Goal: Information Seeking & Learning: Check status

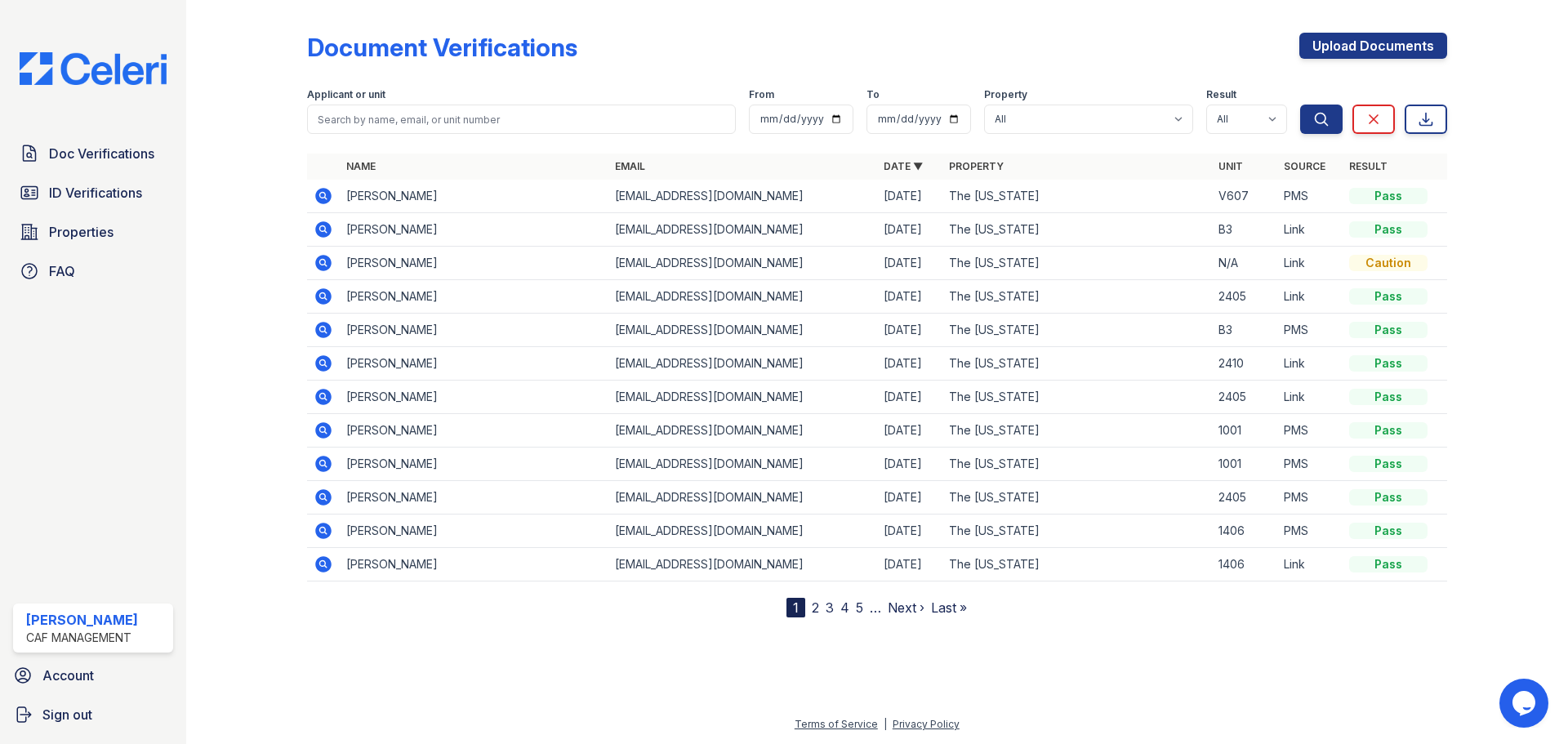
drag, startPoint x: 812, startPoint y: 606, endPoint x: 500, endPoint y: 495, distance: 331.2
click at [812, 606] on link "2" at bounding box center [816, 607] width 8 height 16
click at [825, 606] on link "1" at bounding box center [824, 607] width 6 height 16
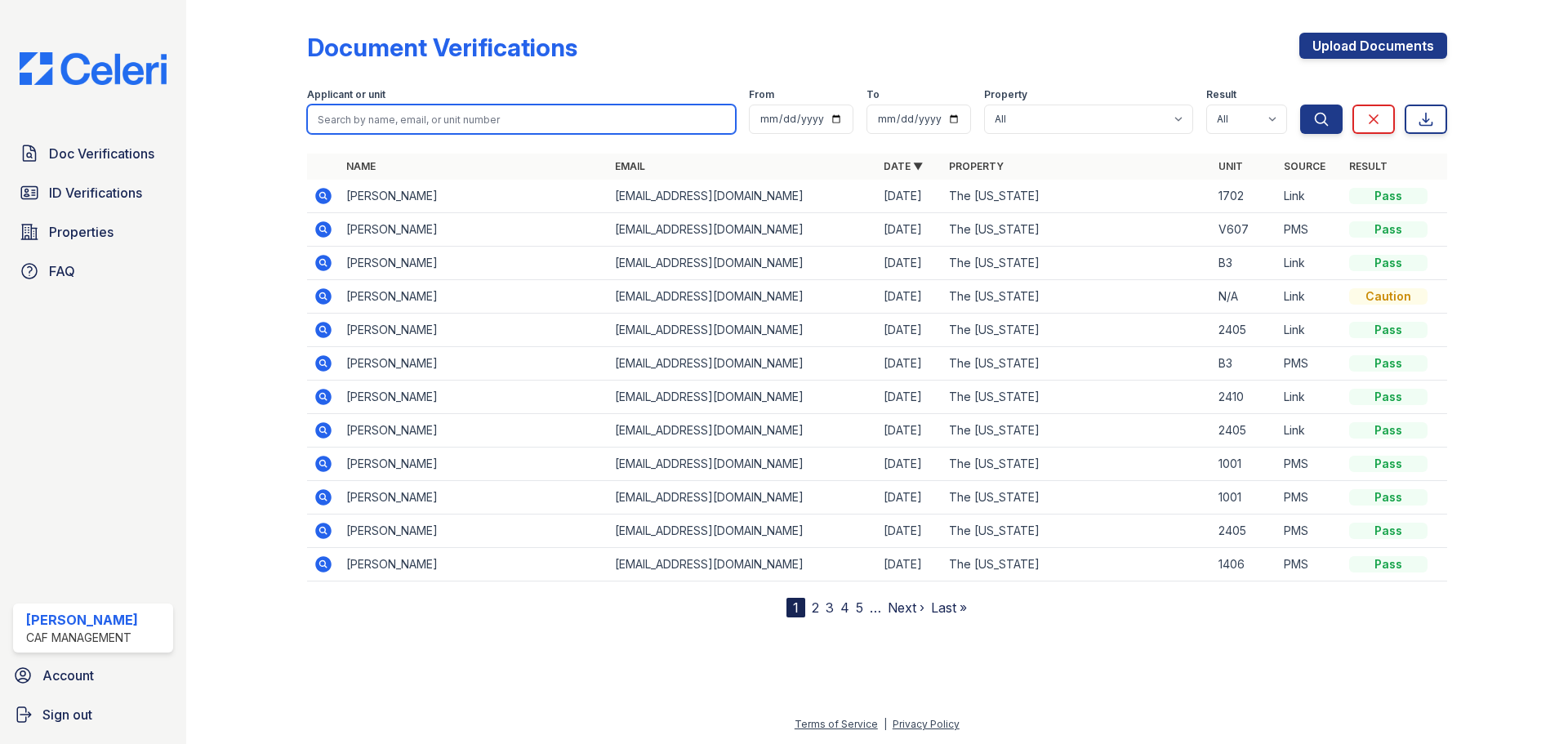
click at [442, 119] on input "search" at bounding box center [521, 118] width 429 height 29
type input "[PERSON_NAME]"
click at [1300, 104] on button "Search" at bounding box center [1321, 118] width 42 height 29
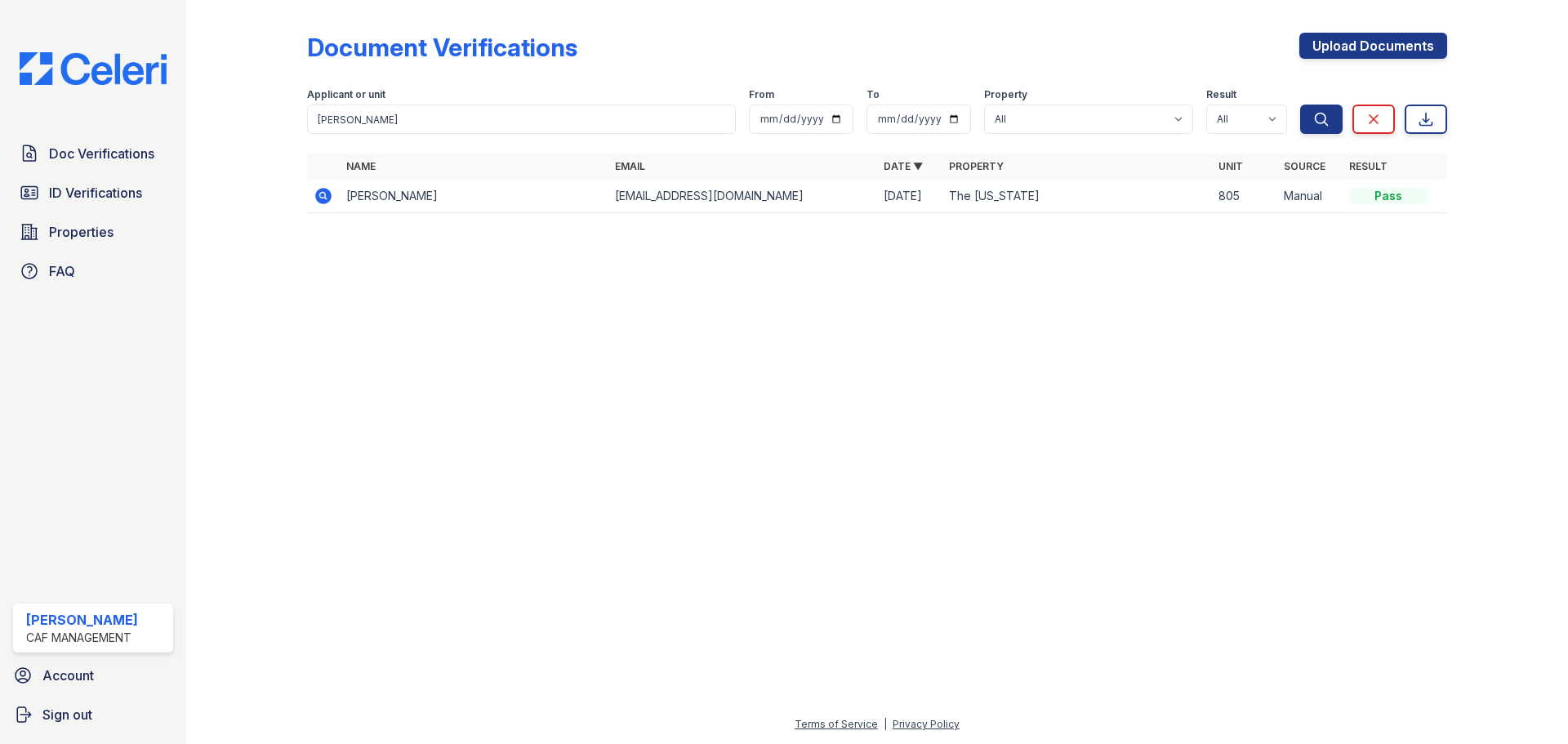
click at [319, 194] on icon at bounding box center [323, 195] width 16 height 16
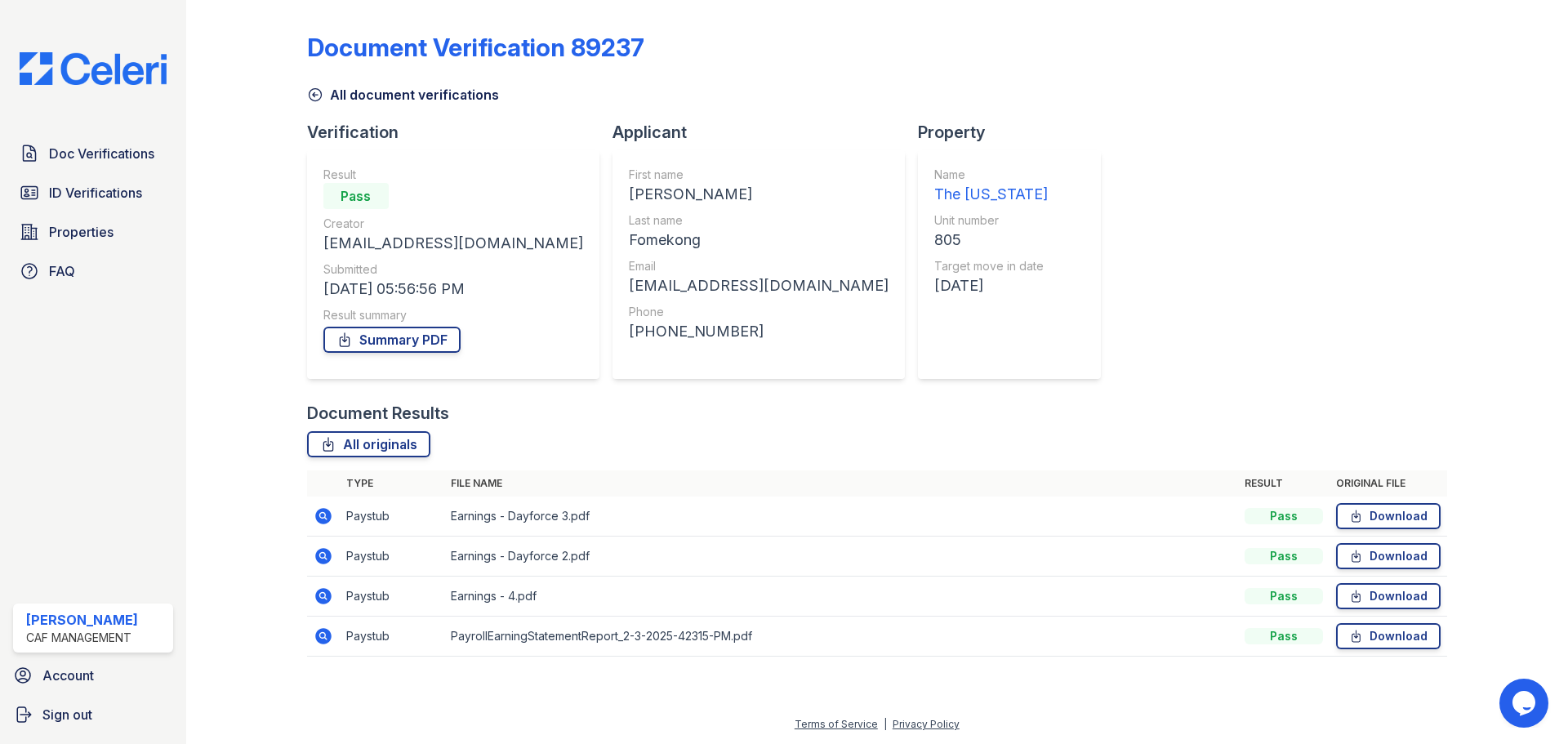
click at [320, 518] on icon at bounding box center [323, 516] width 16 height 16
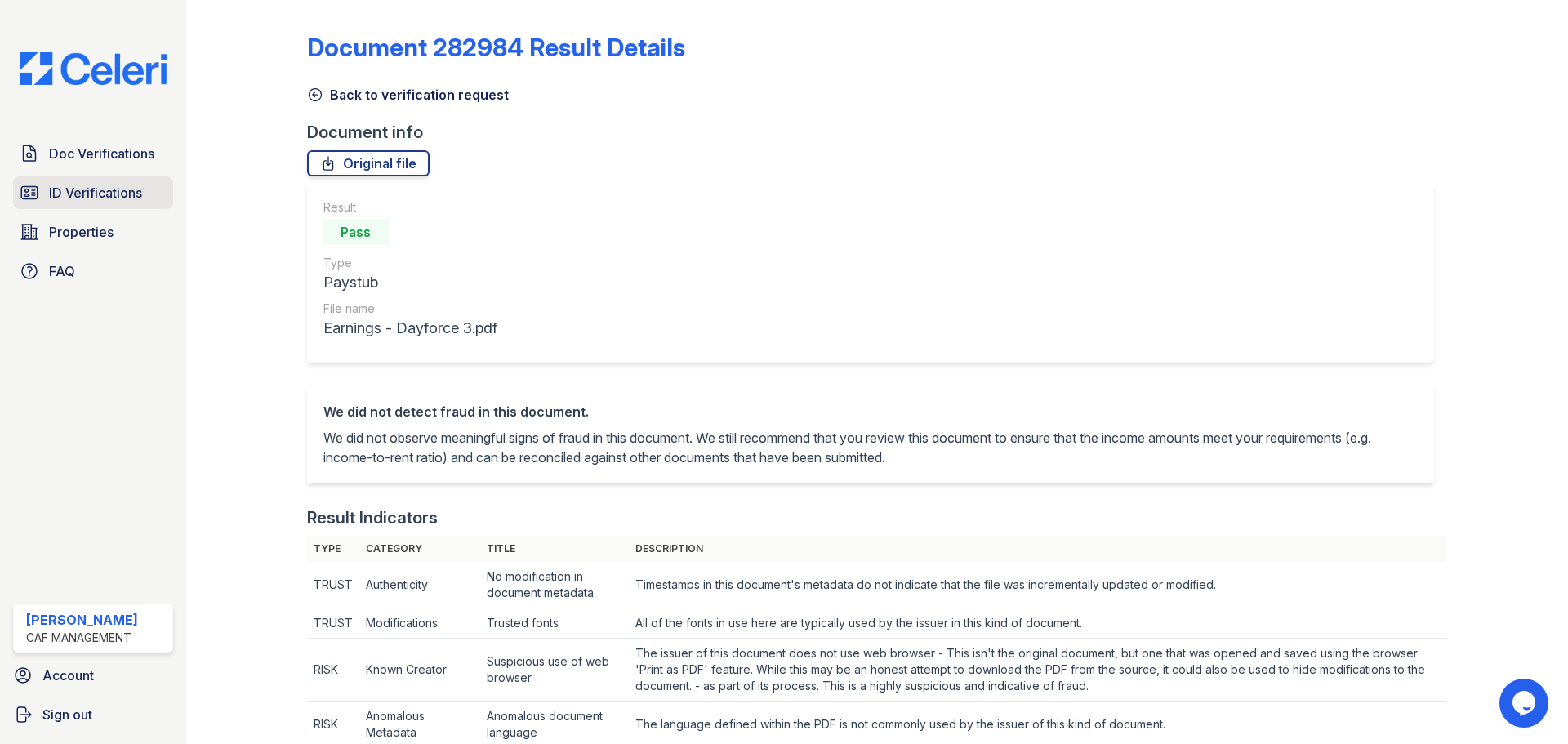
click at [91, 191] on span "ID Verifications" at bounding box center [95, 193] width 93 height 20
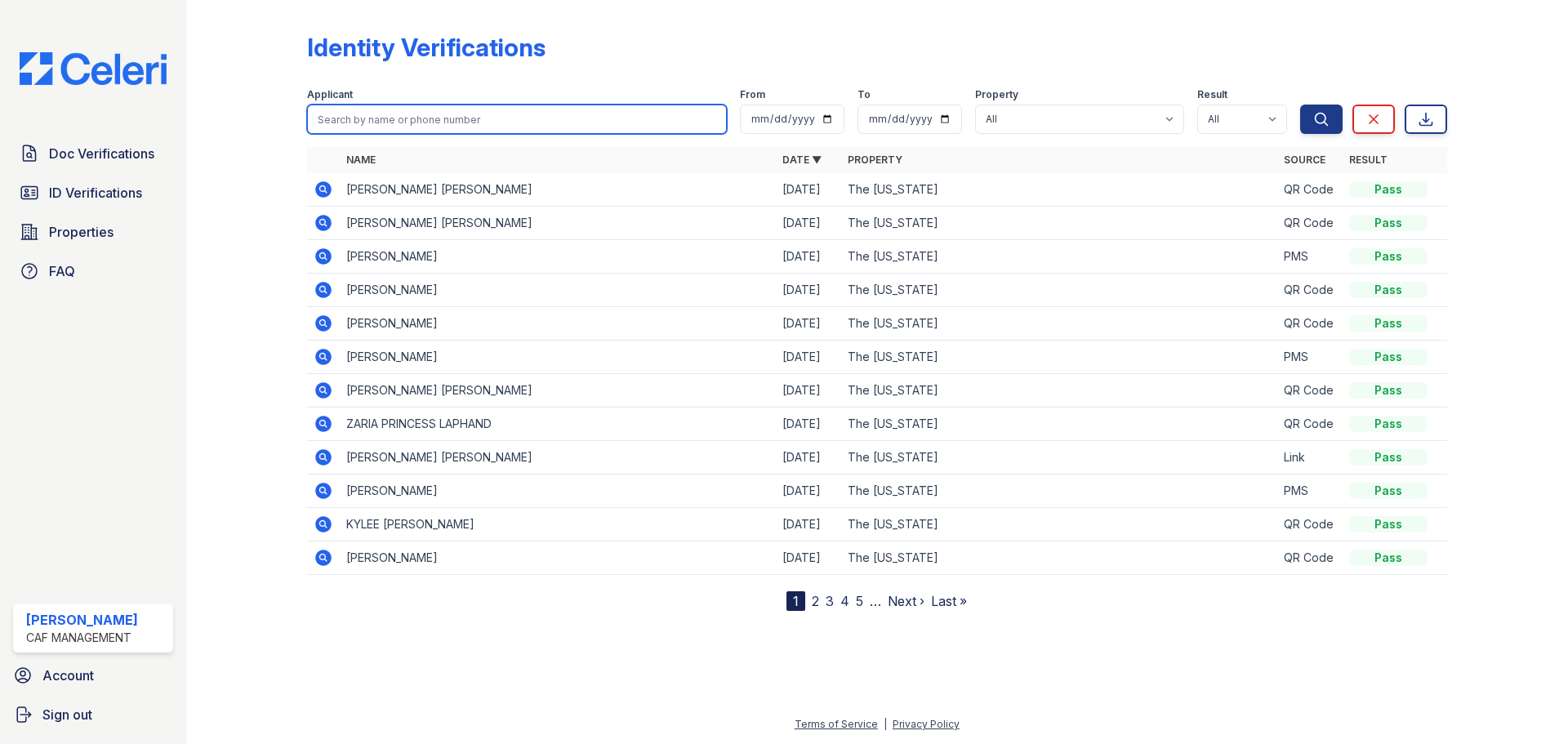
click at [462, 115] on input "search" at bounding box center [516, 118] width 420 height 29
type input "[PERSON_NAME]"
click at [1300, 104] on button "Search" at bounding box center [1321, 118] width 42 height 29
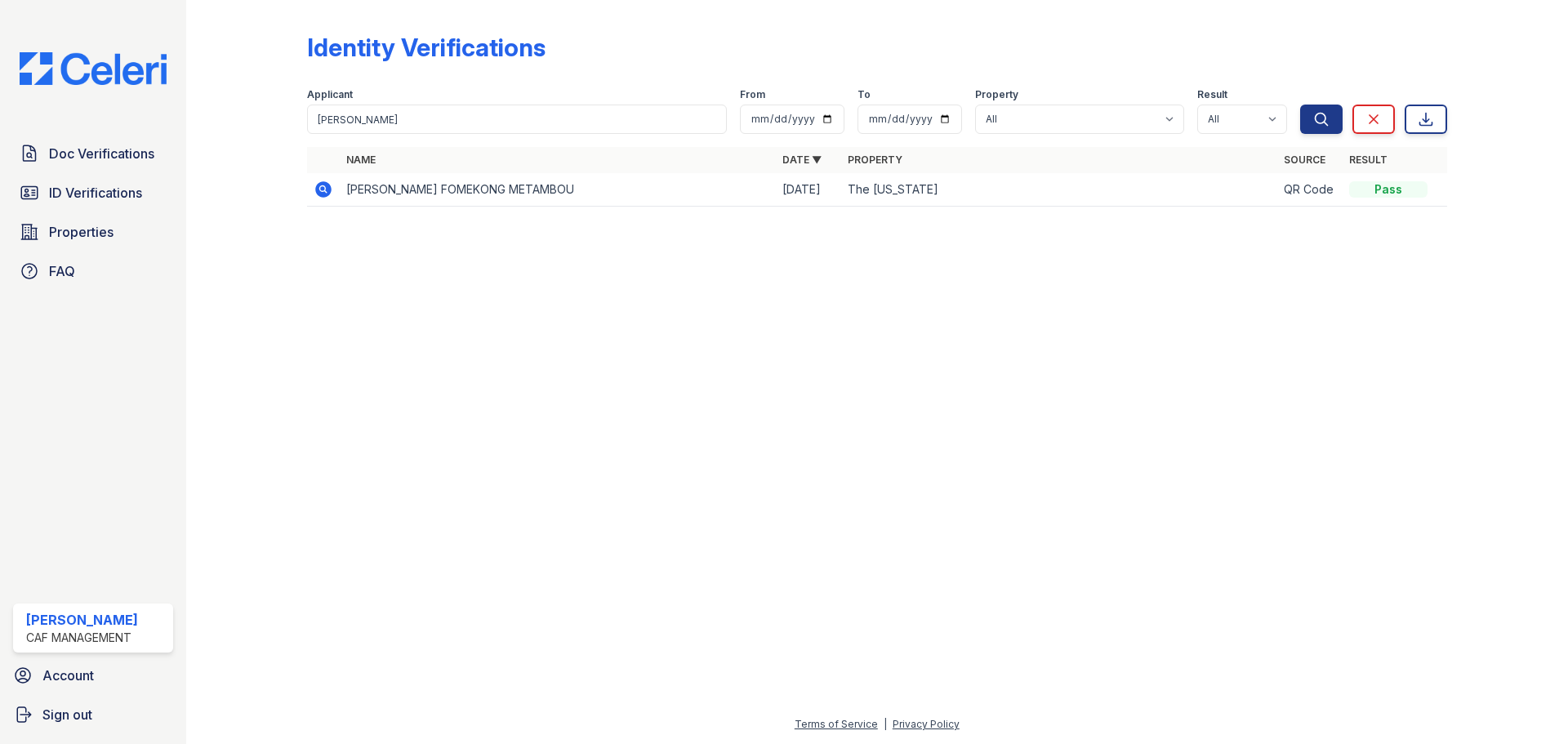
click at [316, 189] on icon at bounding box center [323, 189] width 16 height 16
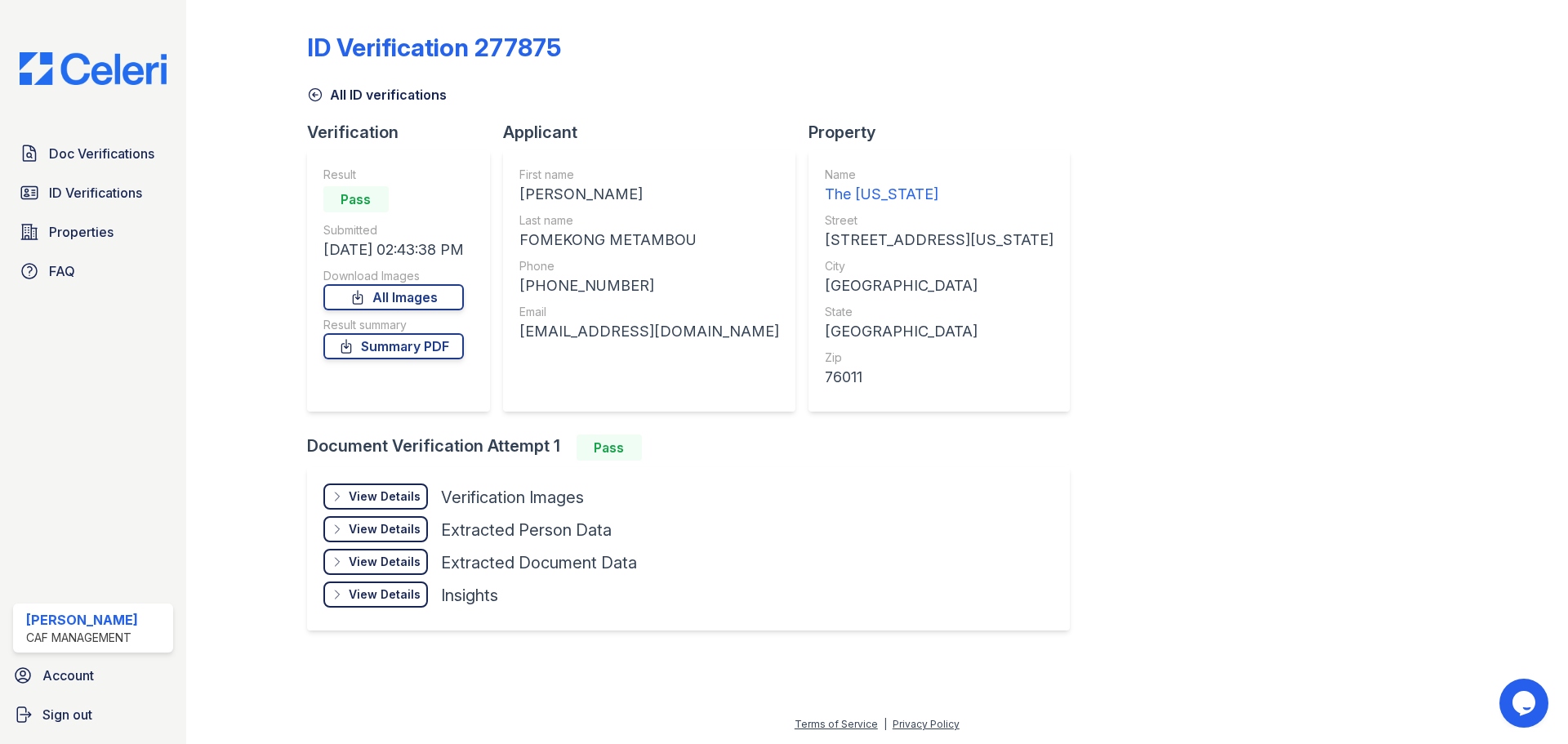
click at [386, 495] on div "View Details" at bounding box center [384, 496] width 72 height 16
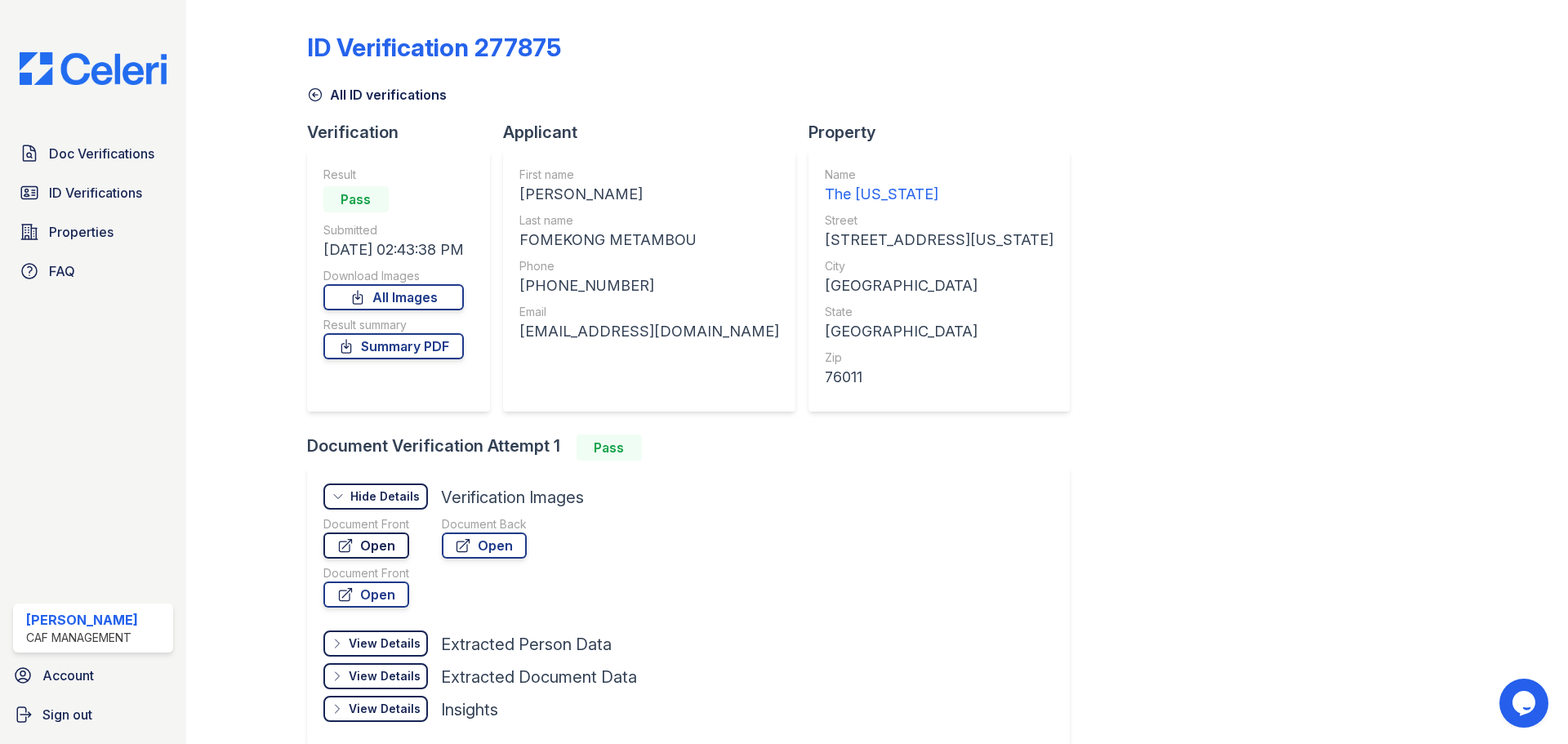
click at [398, 543] on link "Open" at bounding box center [365, 546] width 85 height 26
click at [81, 194] on span "ID Verifications" at bounding box center [95, 193] width 93 height 20
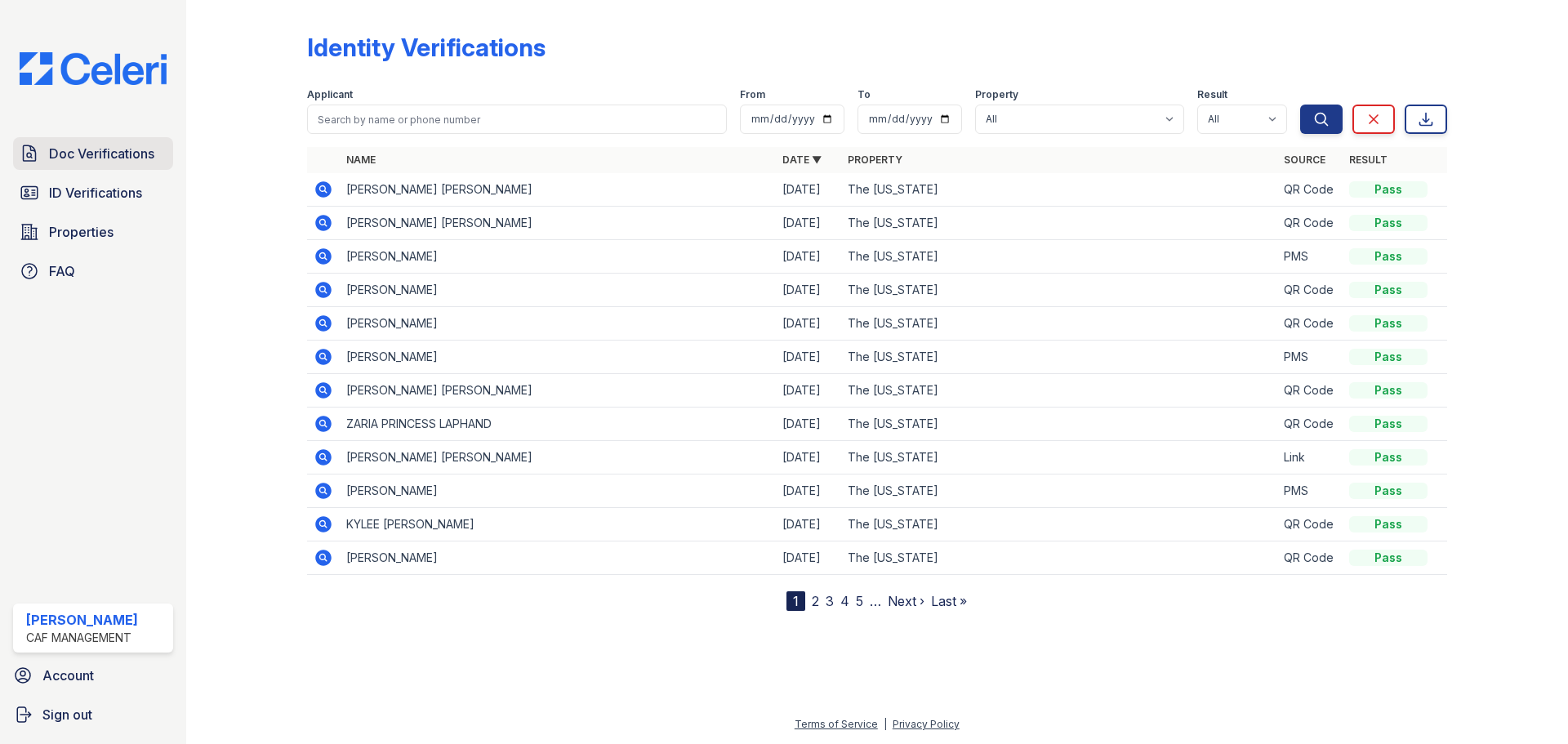
click at [103, 153] on span "Doc Verifications" at bounding box center [101, 153] width 105 height 20
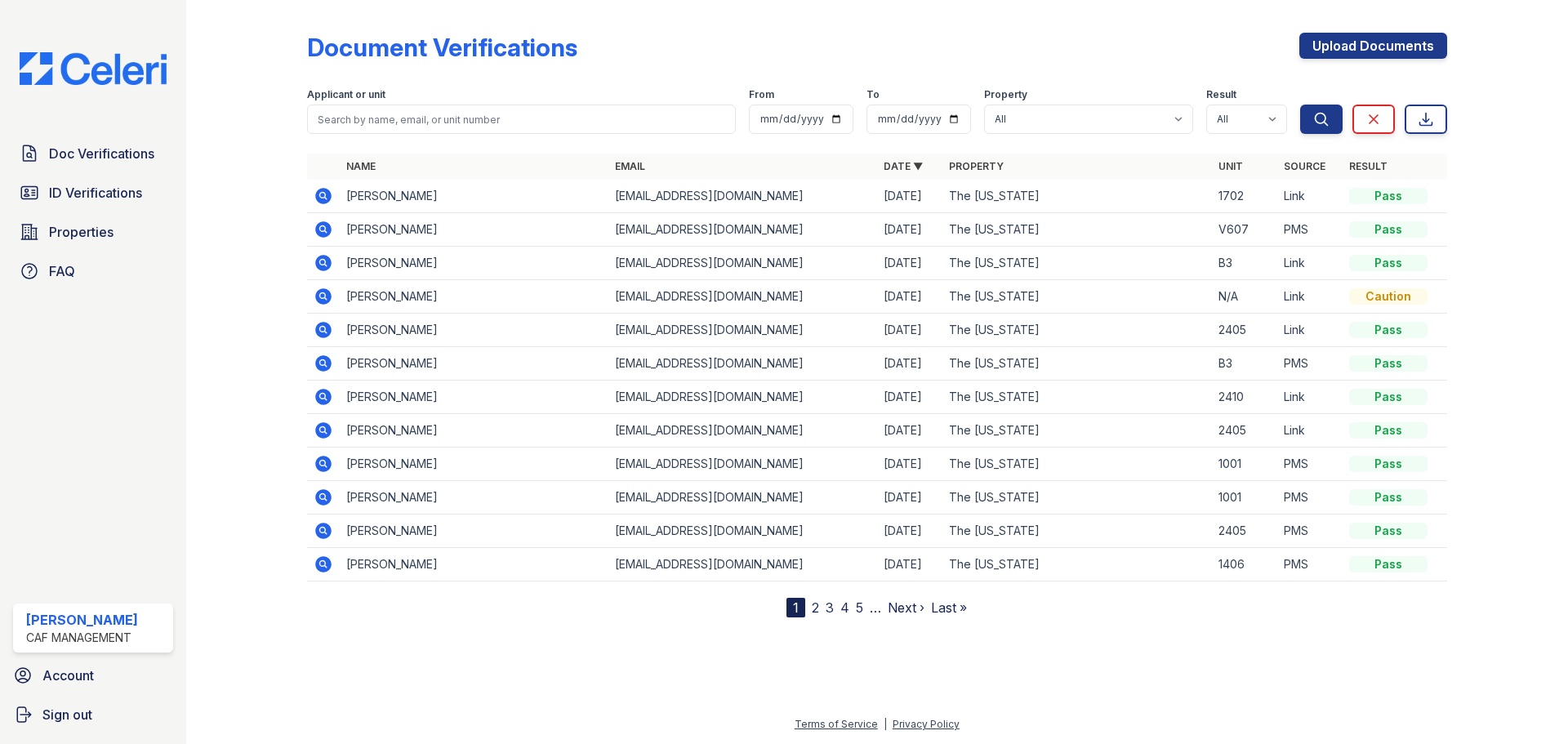
drag, startPoint x: 224, startPoint y: 482, endPoint x: 236, endPoint y: 366, distance: 116.6
click at [224, 476] on div at bounding box center [259, 312] width 95 height 612
click at [91, 240] on span "Properties" at bounding box center [81, 232] width 65 height 20
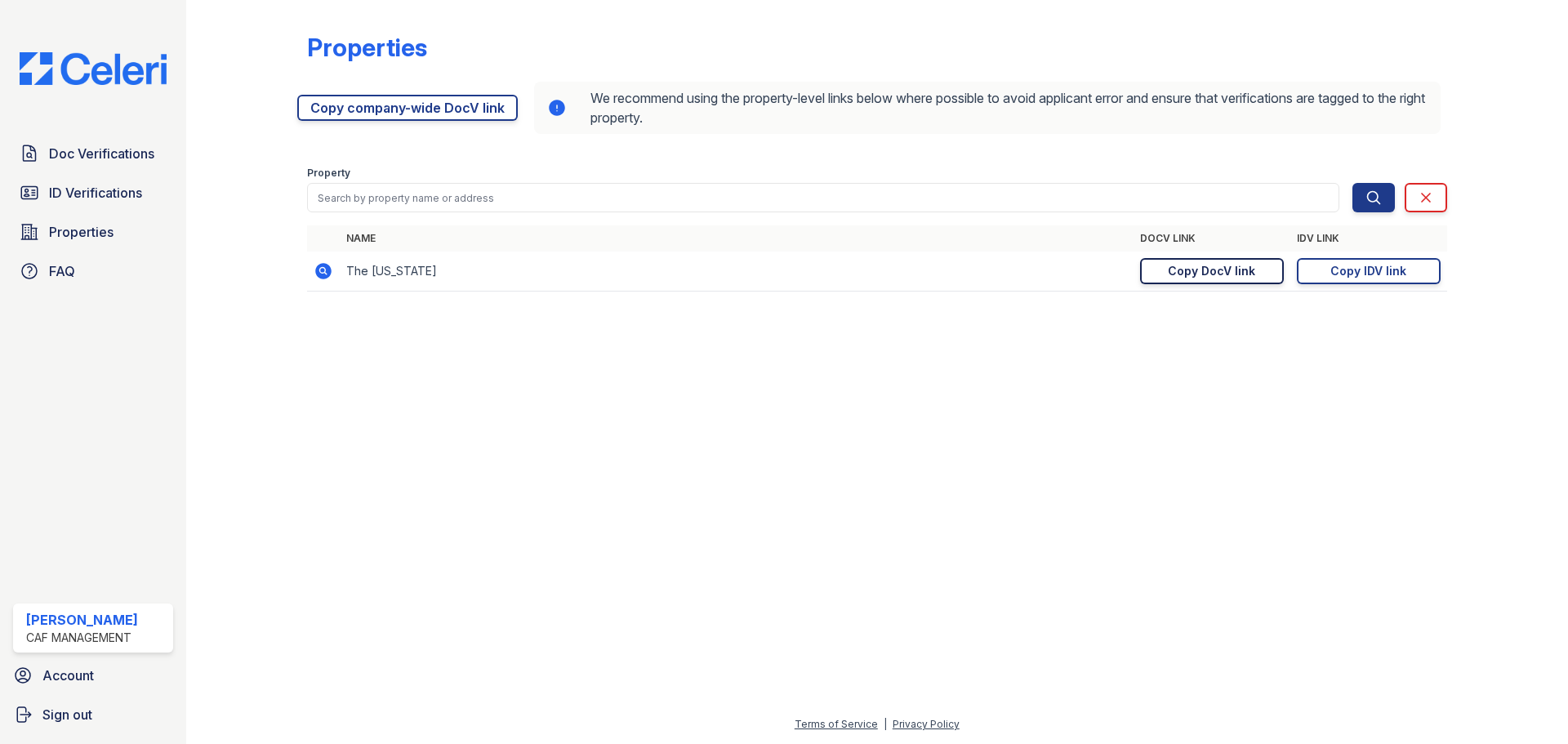
click at [1207, 277] on div "Copy DocV link" at bounding box center [1211, 271] width 87 height 16
click at [1316, 271] on link "Copy IDV link Copy link" at bounding box center [1368, 271] width 144 height 26
click at [104, 191] on span "ID Verifications" at bounding box center [95, 193] width 93 height 20
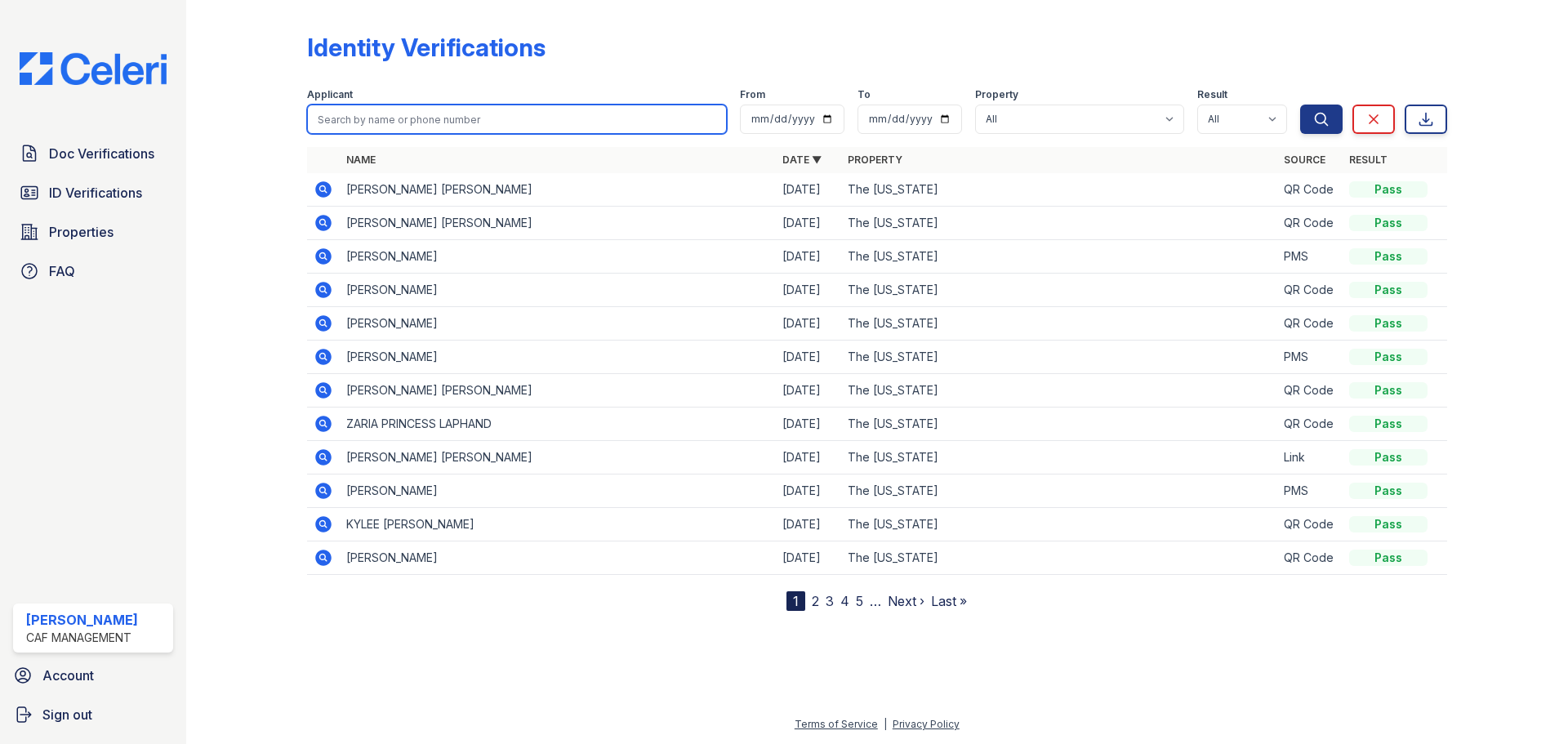
click at [415, 118] on input "search" at bounding box center [516, 118] width 420 height 29
type input "jackson"
click at [1300, 104] on button "Search" at bounding box center [1321, 118] width 42 height 29
